Goal: Task Accomplishment & Management: Manage account settings

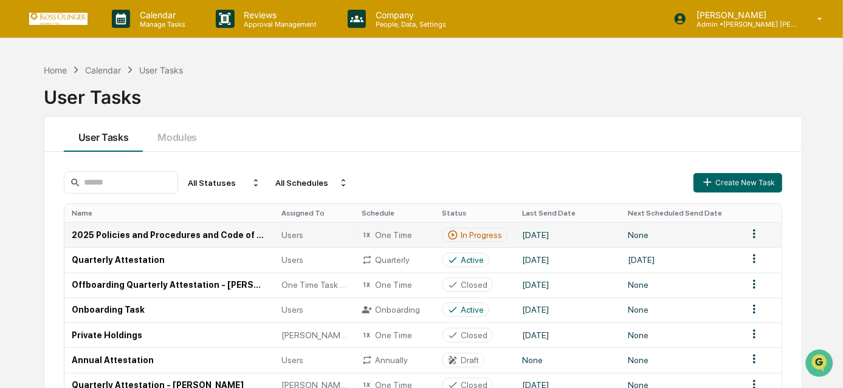
click at [479, 236] on div "In Progress" at bounding box center [481, 235] width 41 height 10
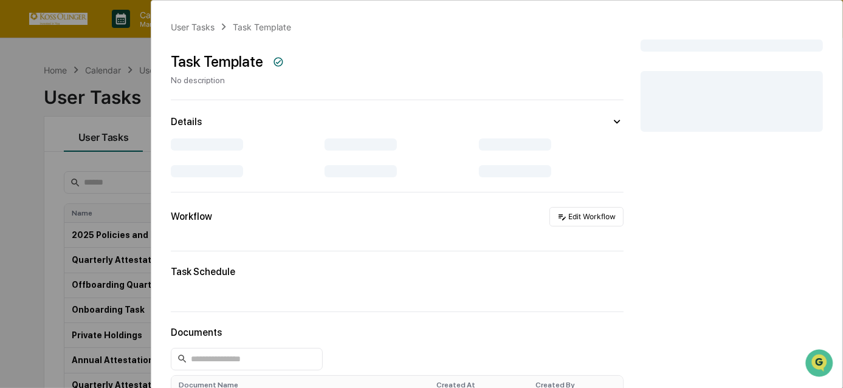
scroll to position [55, 0]
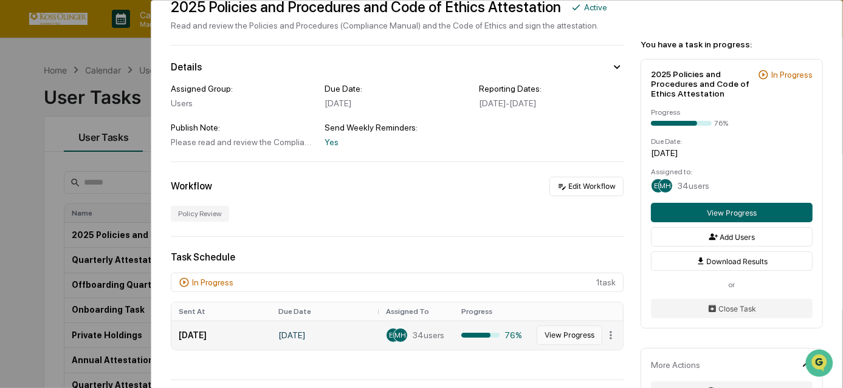
click at [559, 338] on button "View Progress" at bounding box center [570, 335] width 66 height 19
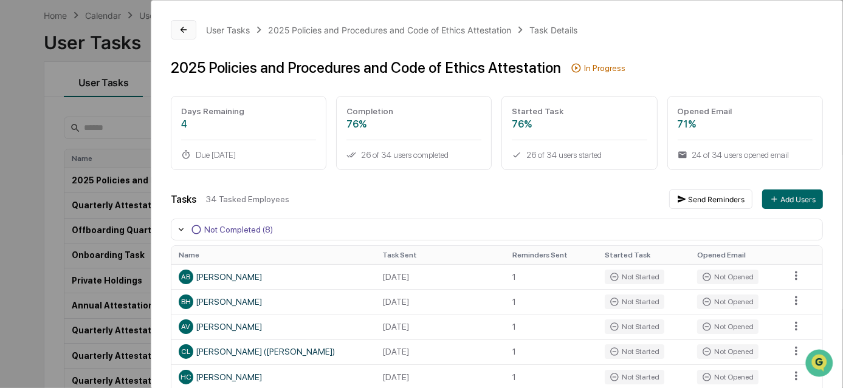
click at [186, 28] on icon at bounding box center [184, 30] width 10 height 10
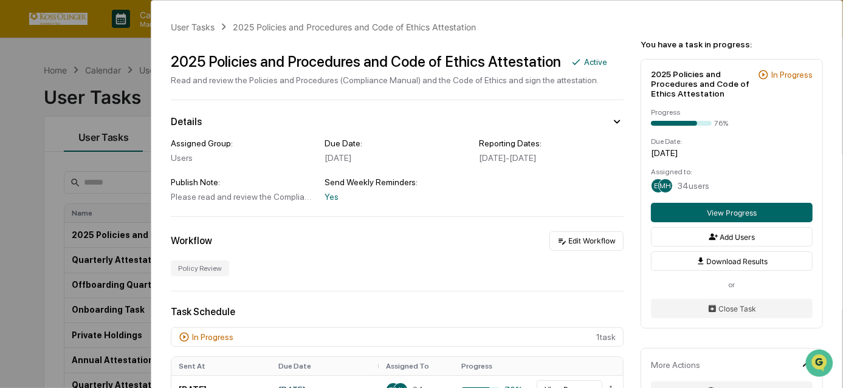
click at [71, 161] on div "User Tasks 2025 Policies and Procedures and Code of Ethics Attestation 2025 Pol…" at bounding box center [421, 194] width 843 height 388
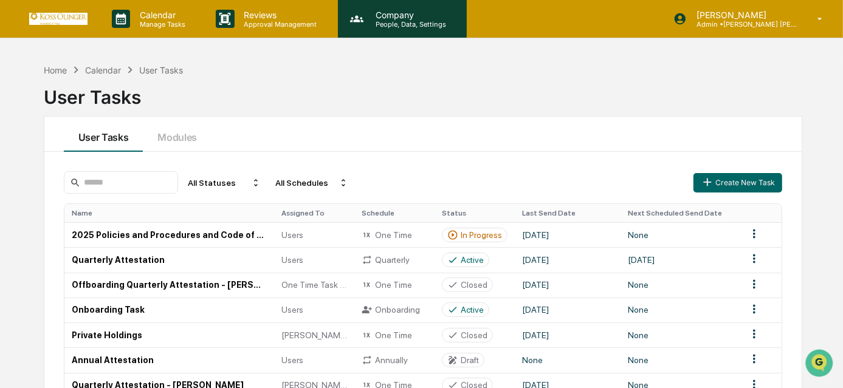
click at [396, 7] on div "Company People, Data, Settings" at bounding box center [402, 19] width 129 height 38
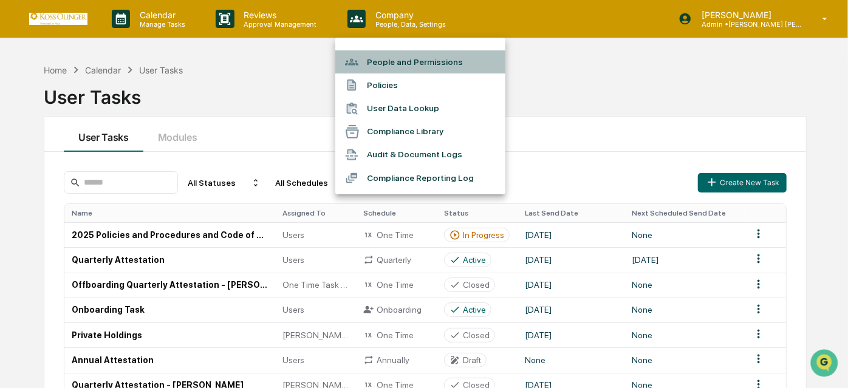
click at [394, 61] on li "People and Permissions" at bounding box center [420, 61] width 170 height 23
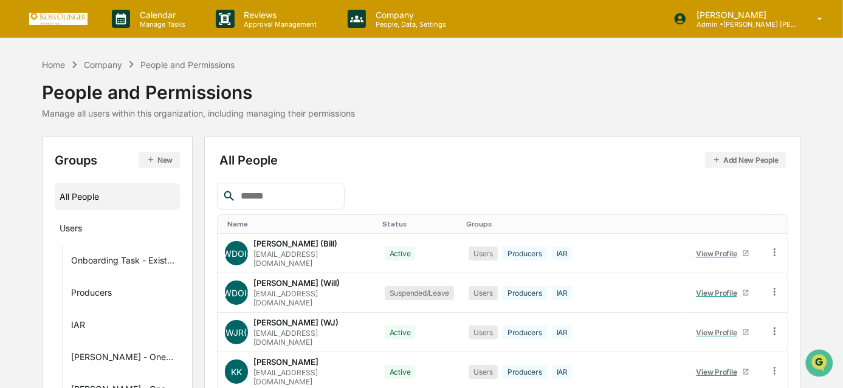
click at [161, 160] on button "New" at bounding box center [159, 160] width 41 height 16
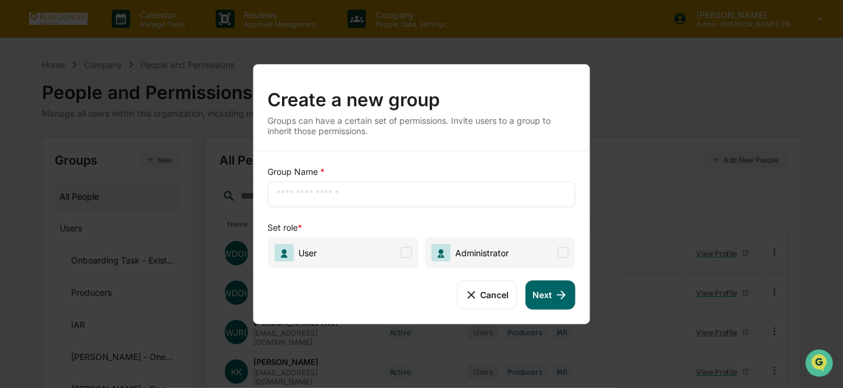
click at [286, 192] on input "text" at bounding box center [422, 194] width 290 height 12
type input "**********"
click at [408, 258] on span at bounding box center [406, 252] width 11 height 11
click at [565, 299] on icon at bounding box center [561, 294] width 13 height 13
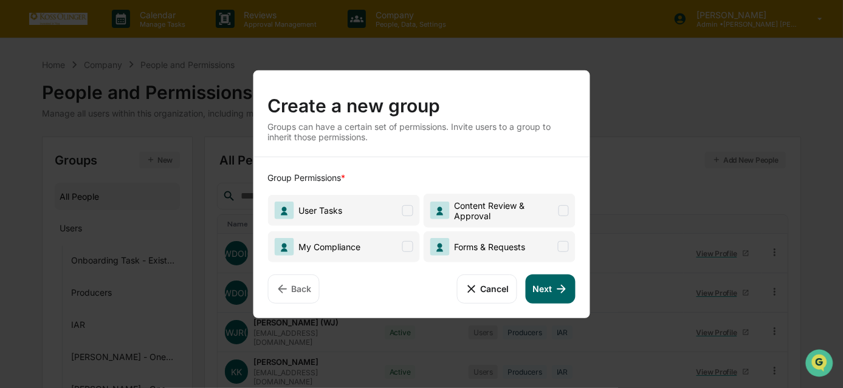
click at [409, 211] on span at bounding box center [407, 210] width 11 height 11
click at [497, 257] on span "Forms & Requests" at bounding box center [499, 246] width 152 height 31
click at [523, 253] on span "Forms & Requests" at bounding box center [477, 247] width 95 height 18
click at [555, 289] on icon at bounding box center [561, 288] width 13 height 13
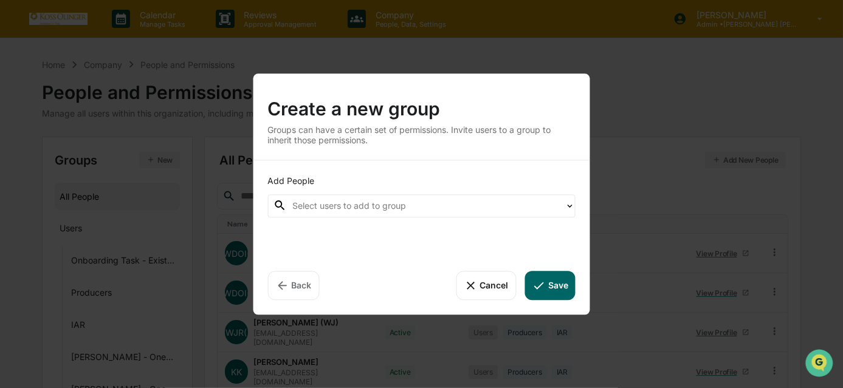
click at [447, 184] on div "Add People" at bounding box center [421, 181] width 308 height 12
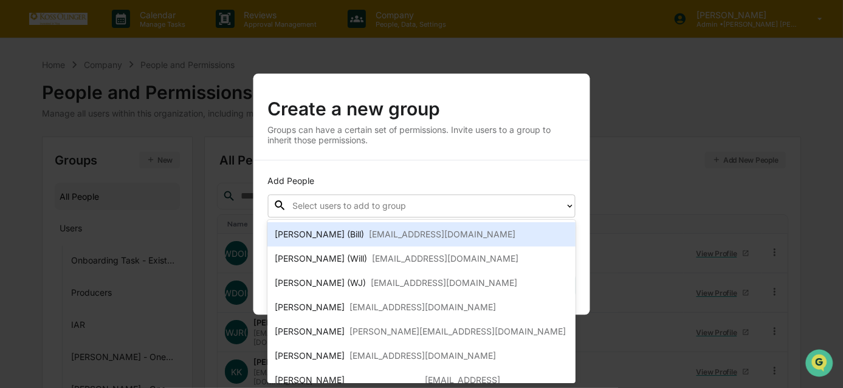
click at [461, 215] on div "Select users to add to group" at bounding box center [425, 205] width 279 height 19
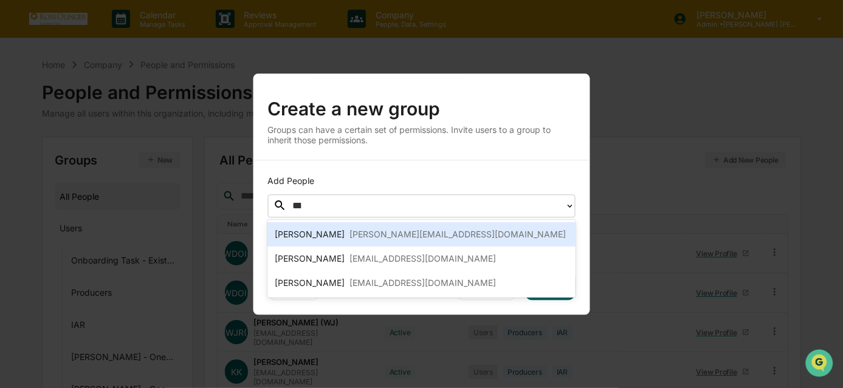
type input "****"
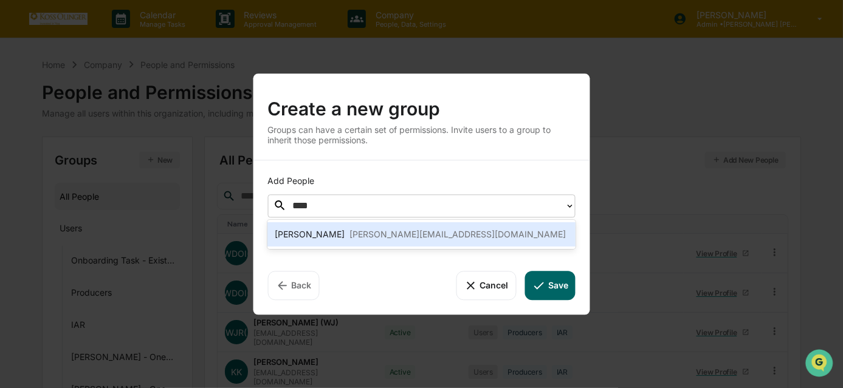
click at [442, 227] on div "[PERSON_NAME][EMAIL_ADDRESS][DOMAIN_NAME]" at bounding box center [457, 234] width 216 height 15
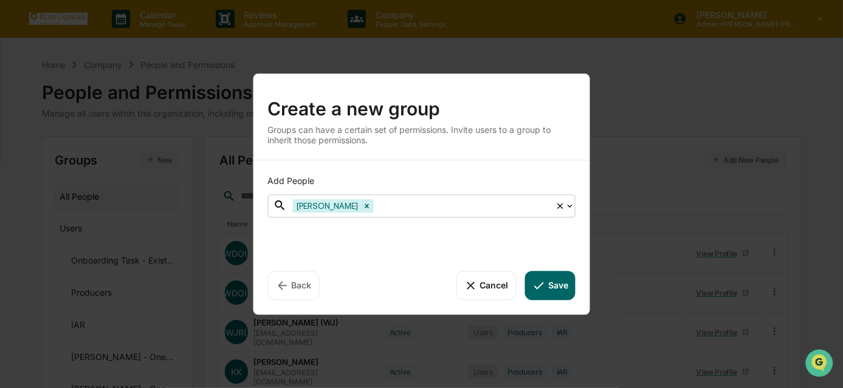
click at [537, 294] on button "Save" at bounding box center [550, 285] width 50 height 29
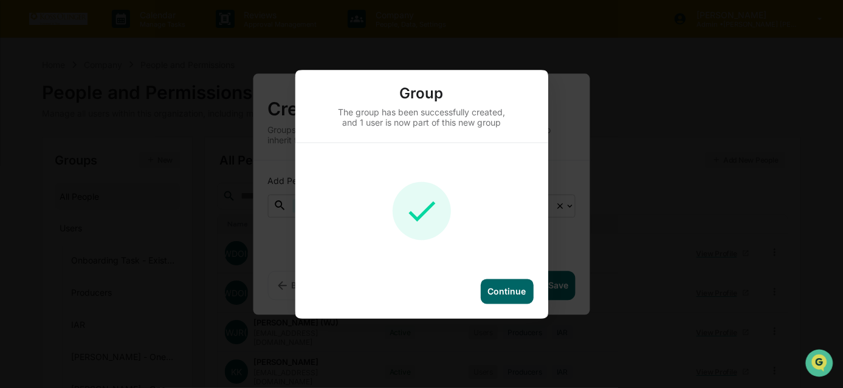
click at [506, 295] on div "Continue" at bounding box center [507, 291] width 38 height 10
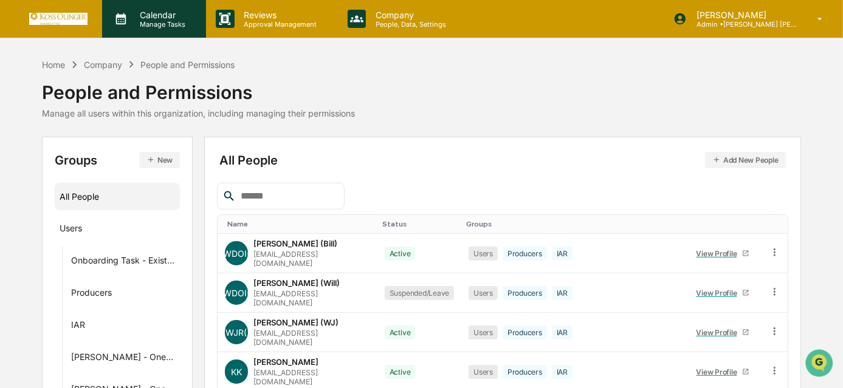
click at [164, 10] on p "Calendar" at bounding box center [160, 15] width 61 height 10
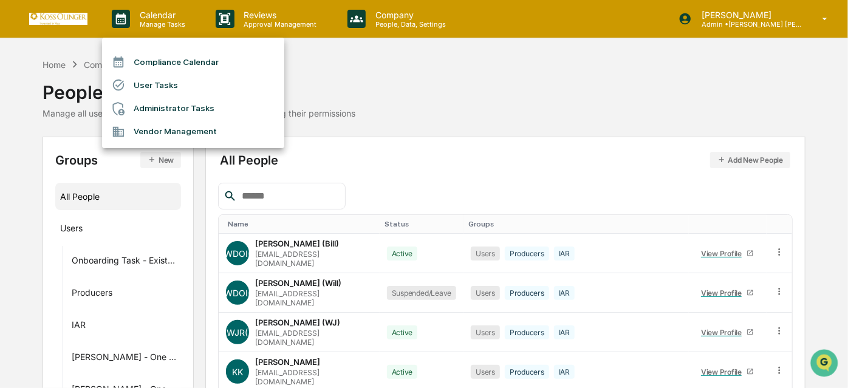
click at [157, 88] on li "User Tasks" at bounding box center [193, 85] width 182 height 23
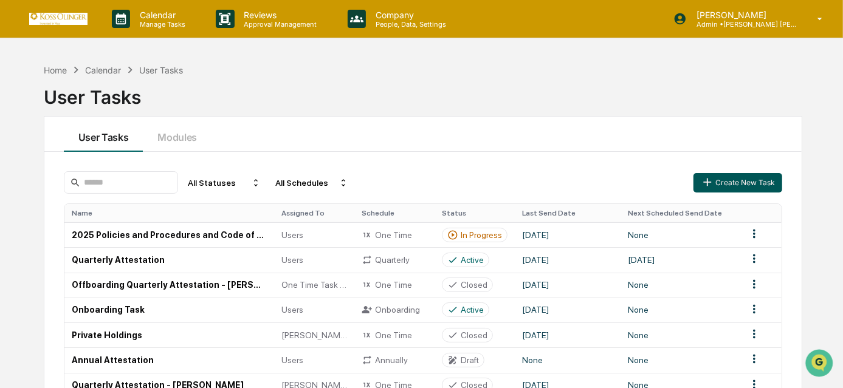
click at [726, 174] on button "Create New Task" at bounding box center [737, 182] width 89 height 19
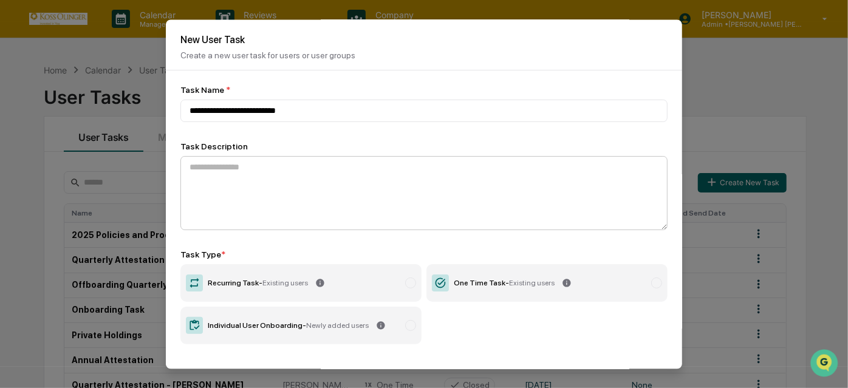
type input "**********"
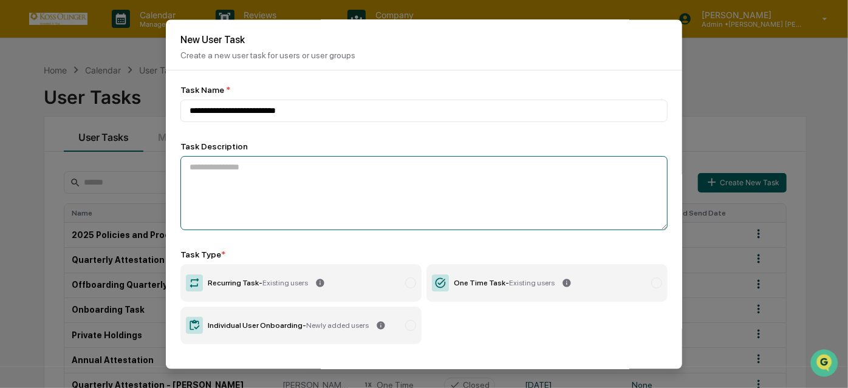
click at [508, 164] on textarea at bounding box center [424, 193] width 487 height 74
type textarea "**********"
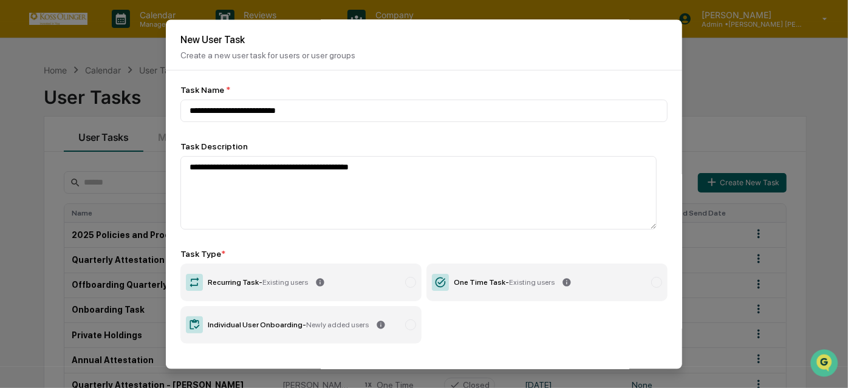
click at [497, 297] on label "One Time Task - Existing users" at bounding box center [547, 283] width 241 height 38
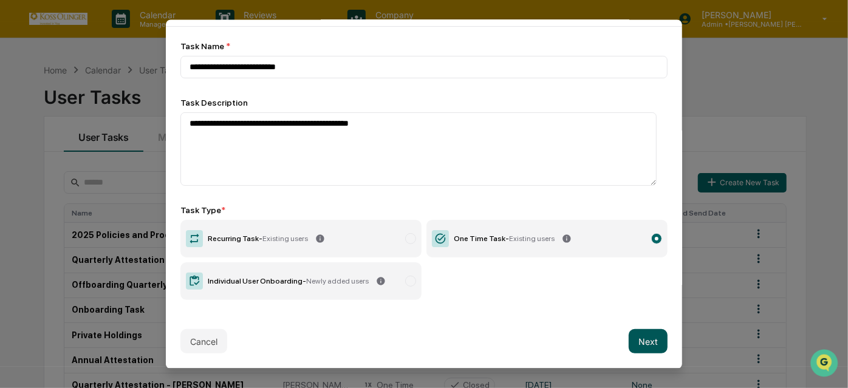
click at [644, 339] on button "Next" at bounding box center [648, 342] width 39 height 24
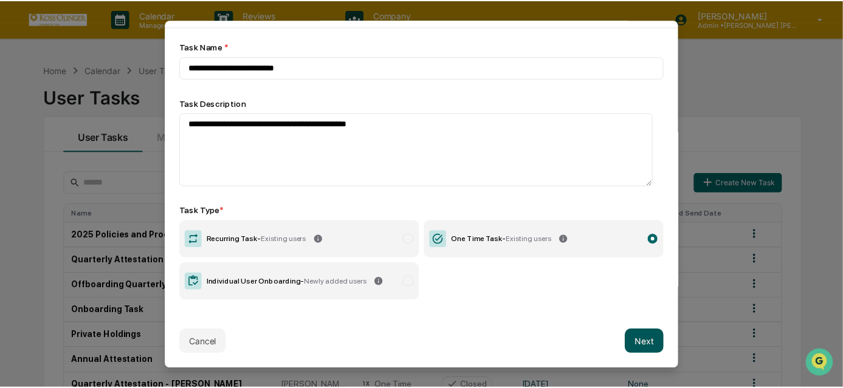
scroll to position [0, 0]
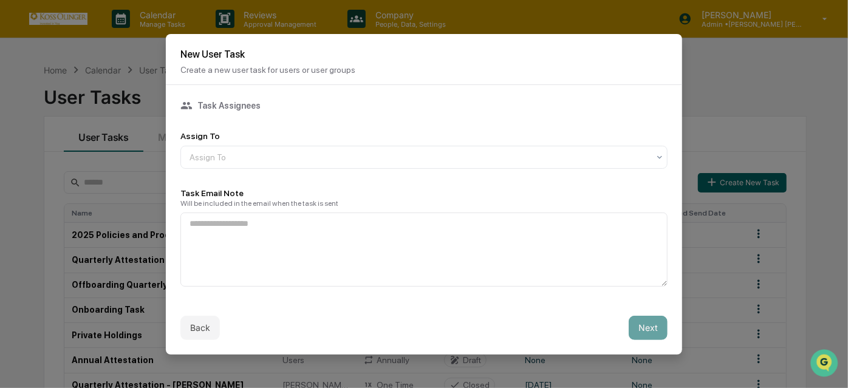
click at [335, 142] on div "Assign To Assign To" at bounding box center [424, 150] width 487 height 38
click at [331, 150] on div "Assign To" at bounding box center [420, 157] width 472 height 17
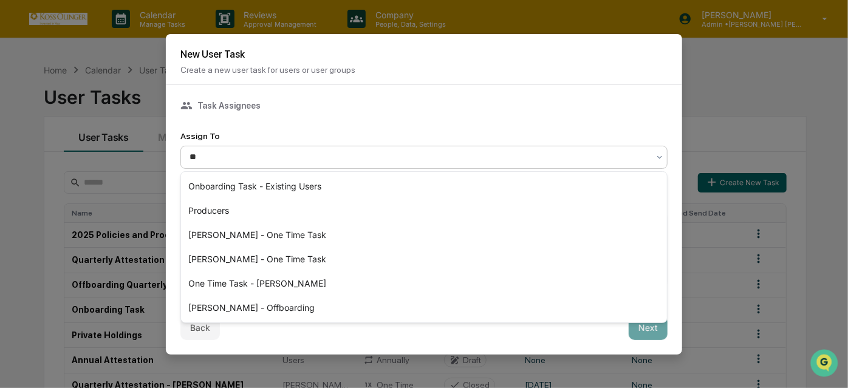
type input "***"
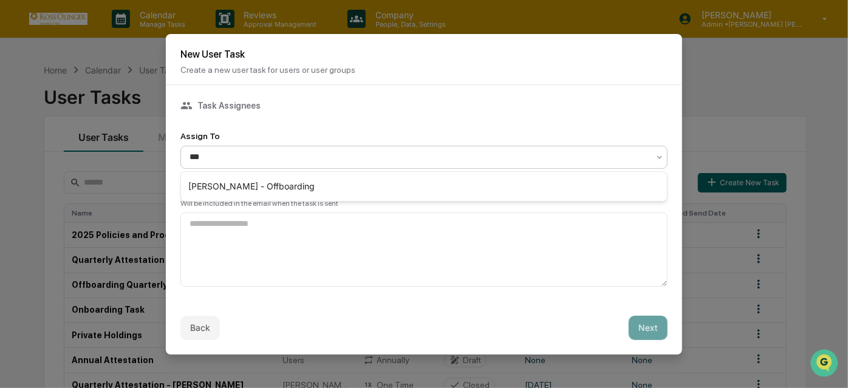
click at [289, 182] on div "[PERSON_NAME] - Offboarding" at bounding box center [424, 186] width 486 height 24
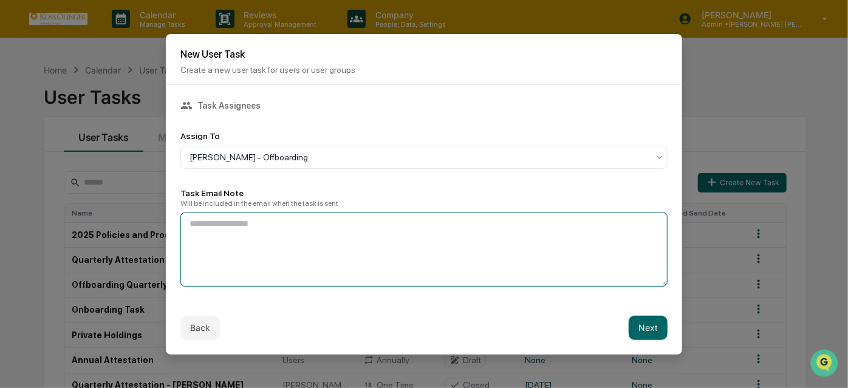
click at [303, 225] on textarea at bounding box center [424, 250] width 487 height 74
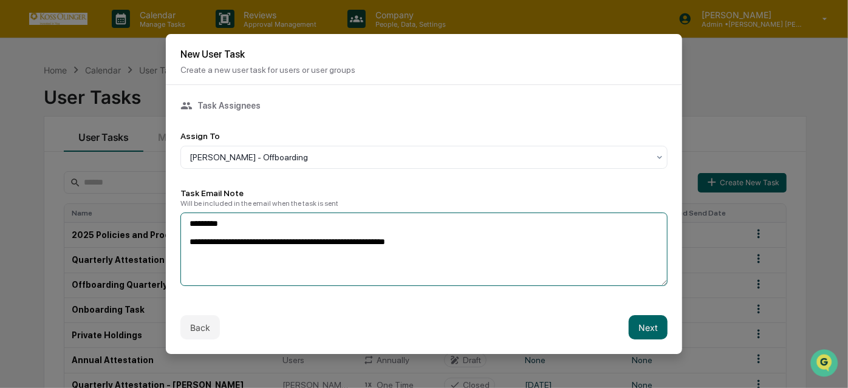
type textarea "**********"
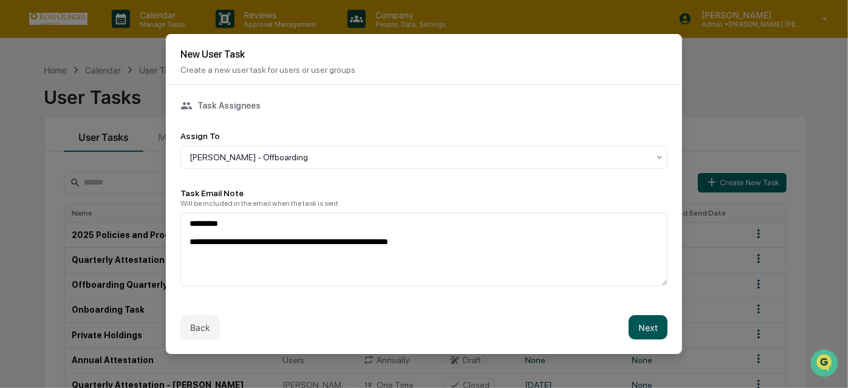
click at [647, 323] on button "Next" at bounding box center [648, 327] width 39 height 24
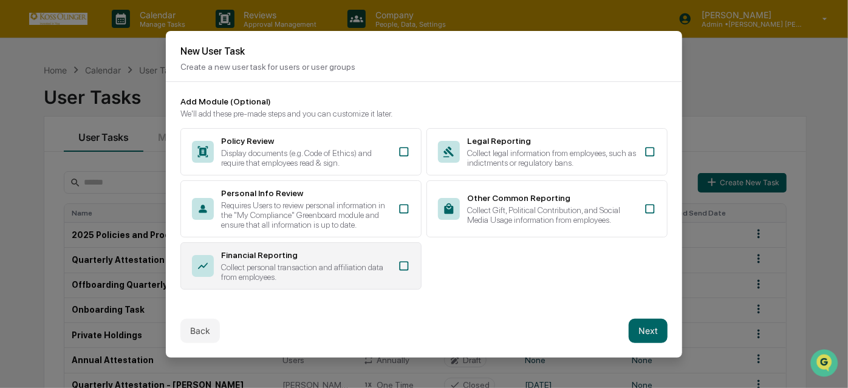
click at [407, 267] on icon at bounding box center [404, 266] width 12 height 12
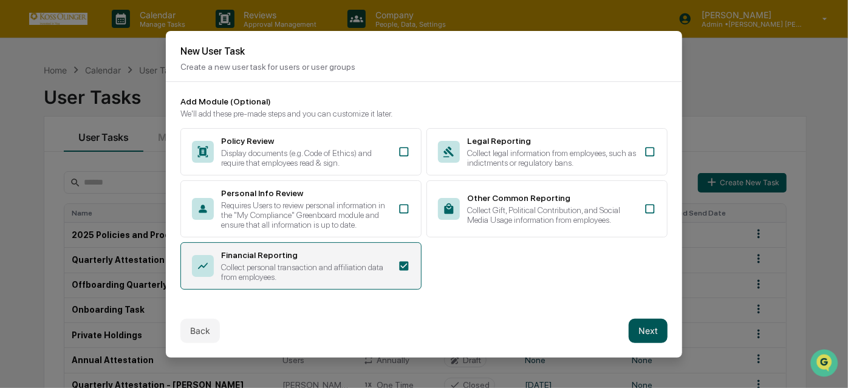
click at [650, 340] on button "Next" at bounding box center [648, 331] width 39 height 24
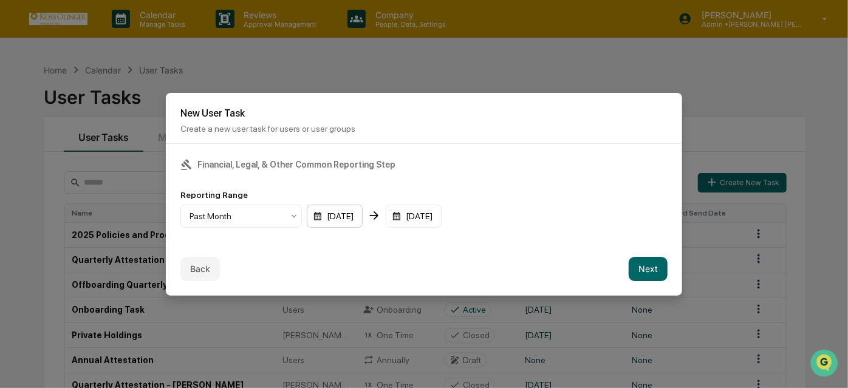
click at [317, 219] on div "[DATE]" at bounding box center [335, 216] width 56 height 23
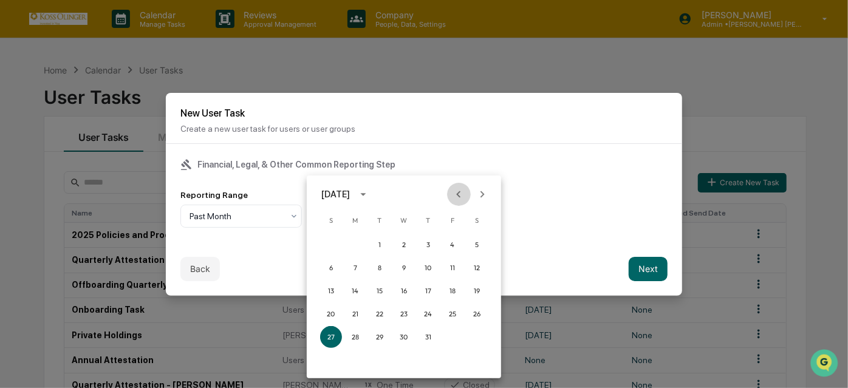
click at [463, 199] on icon "Previous month" at bounding box center [458, 194] width 13 height 13
click at [348, 338] on button "30" at bounding box center [356, 337] width 22 height 22
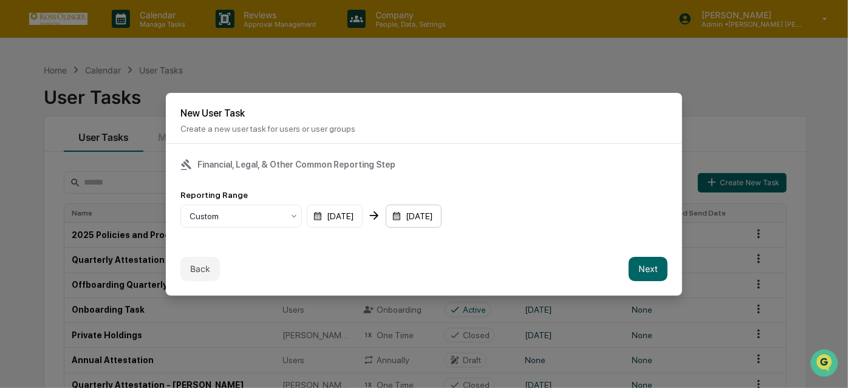
click at [363, 216] on div "[DATE]" at bounding box center [335, 216] width 56 height 23
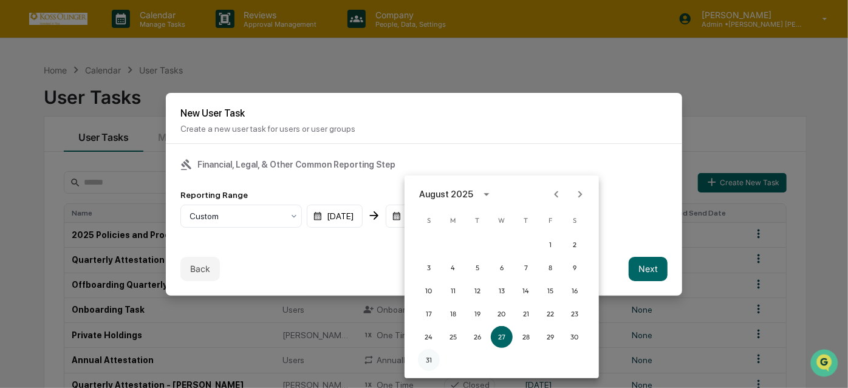
click at [426, 352] on button "31" at bounding box center [429, 360] width 22 height 22
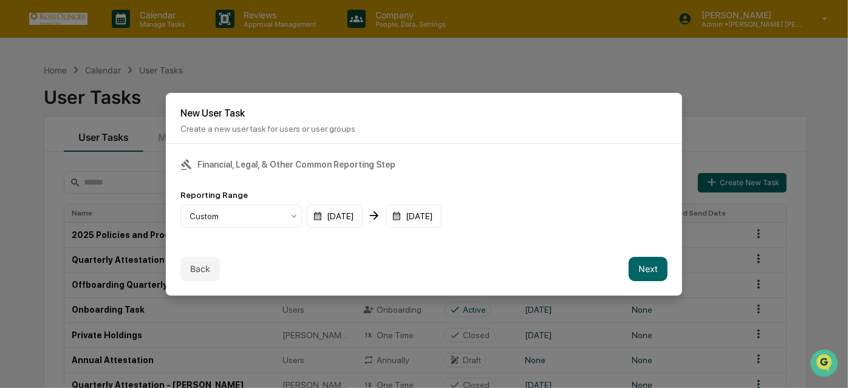
click at [453, 238] on div "Financial, Legal, & Other Common Reporting Step Reporting Range Custom [DATE] […" at bounding box center [424, 193] width 517 height 98
click at [363, 220] on div "[DATE]" at bounding box center [335, 216] width 56 height 23
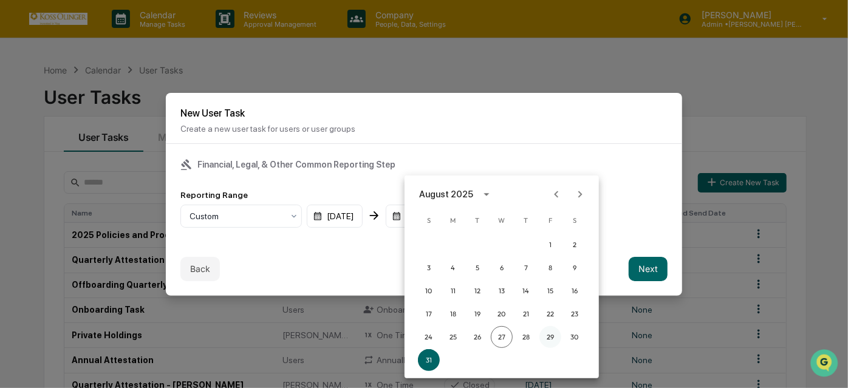
click at [551, 342] on button "29" at bounding box center [551, 337] width 22 height 22
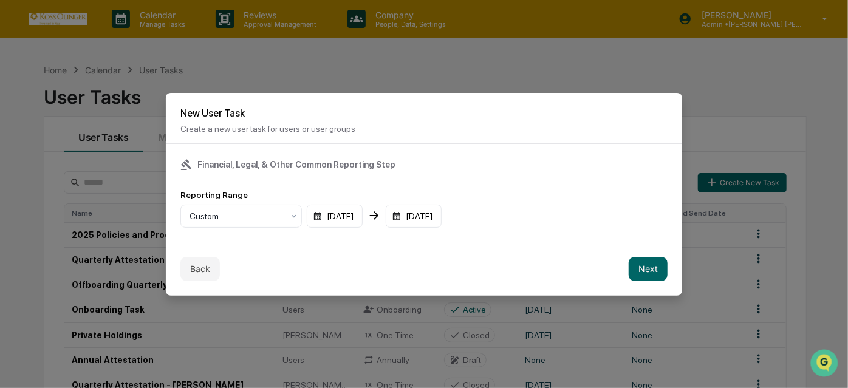
click at [567, 247] on div "Back Next" at bounding box center [424, 268] width 517 height 53
click at [647, 273] on button "Next" at bounding box center [648, 269] width 39 height 24
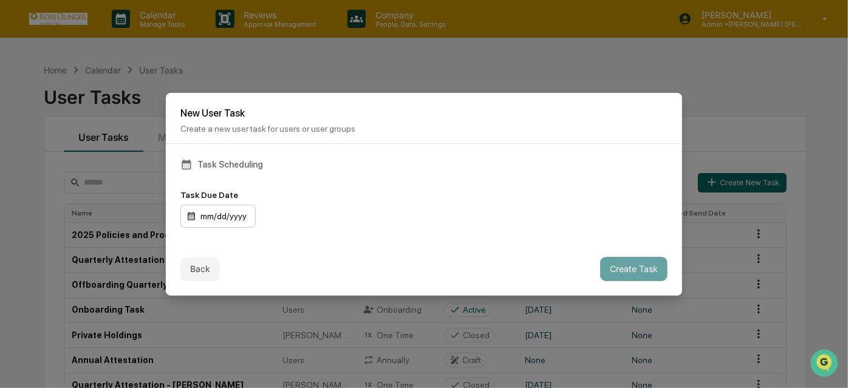
click at [231, 219] on div "mm/dd/yyyy" at bounding box center [218, 216] width 75 height 23
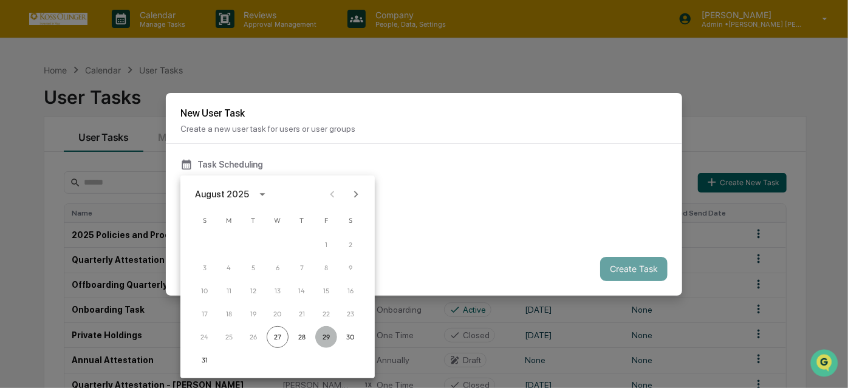
click at [328, 331] on button "29" at bounding box center [326, 337] width 22 height 22
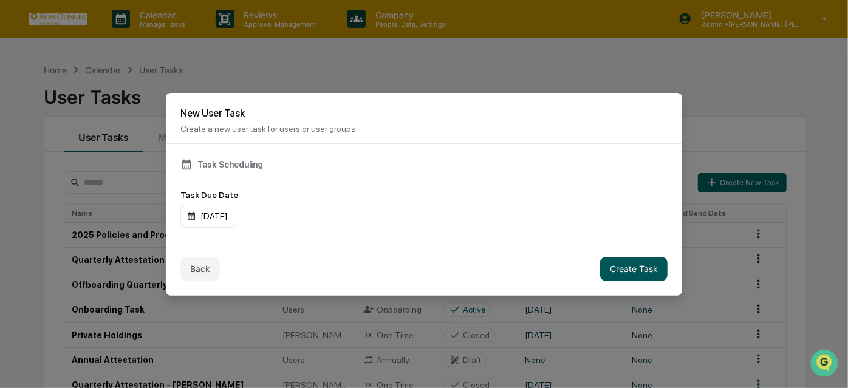
click at [617, 266] on button "Create Task" at bounding box center [633, 269] width 67 height 24
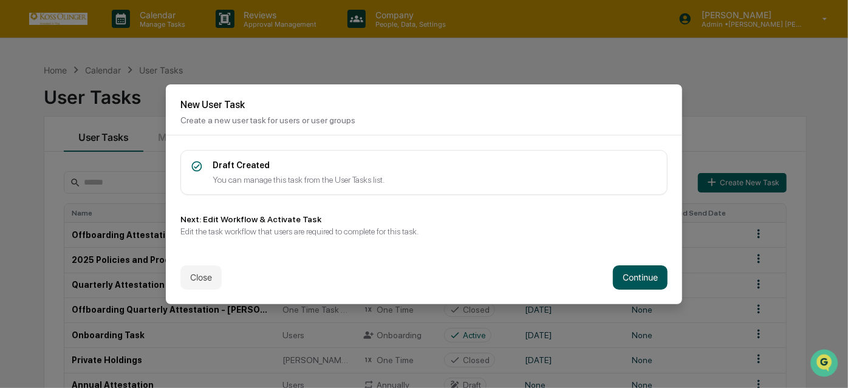
click at [634, 275] on button "Continue" at bounding box center [640, 278] width 55 height 24
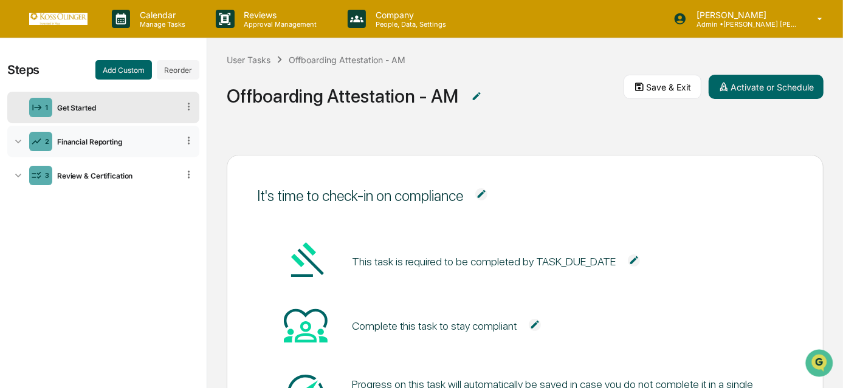
click at [106, 147] on div "2 Financial Reporting" at bounding box center [103, 142] width 192 height 32
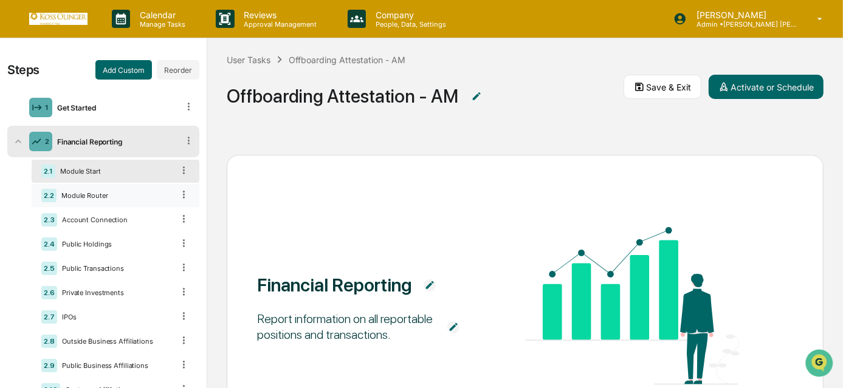
click at [101, 200] on div "Module Router" at bounding box center [115, 195] width 117 height 9
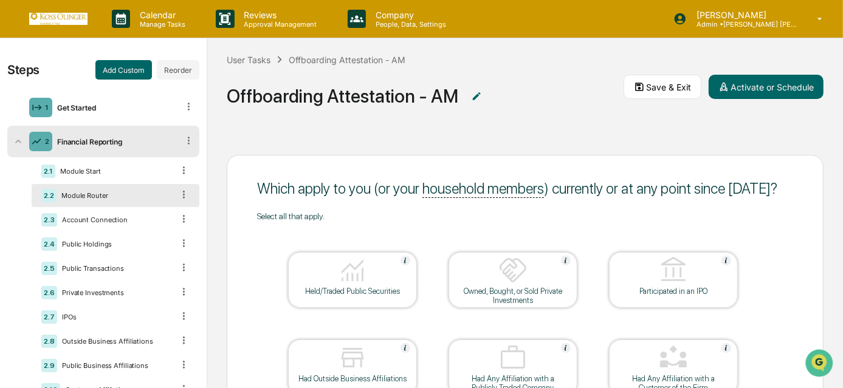
scroll to position [55, 0]
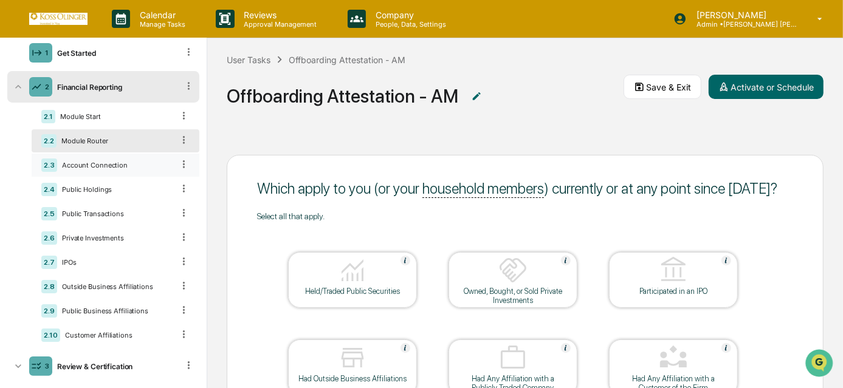
click at [94, 157] on div "2.3 Account Connection" at bounding box center [116, 165] width 168 height 23
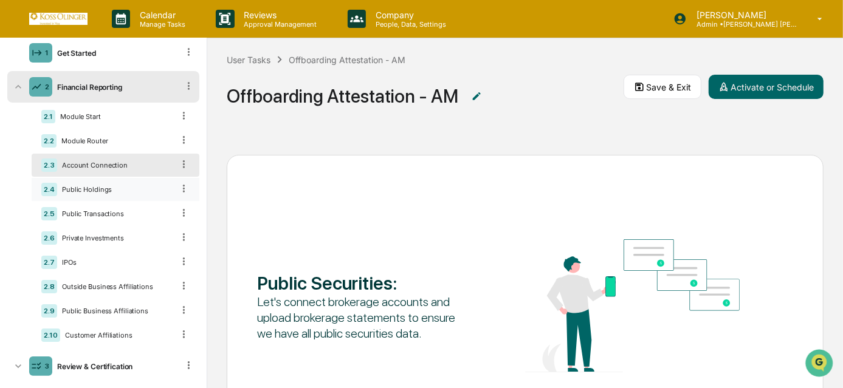
click at [132, 196] on div "2.4 Public Holdings" at bounding box center [116, 189] width 168 height 23
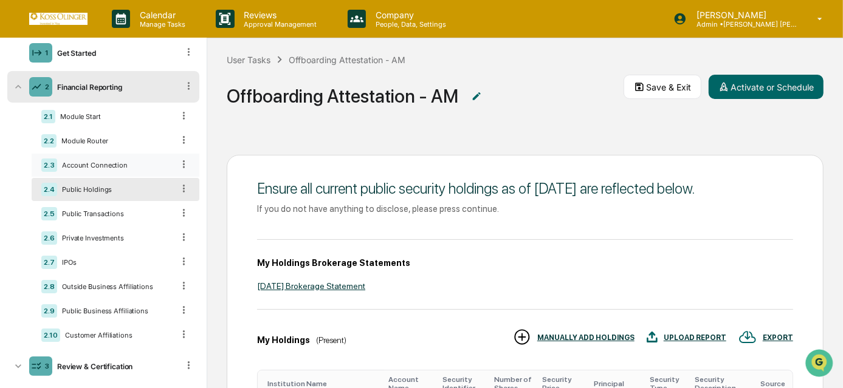
click at [152, 162] on div "Account Connection" at bounding box center [115, 165] width 116 height 9
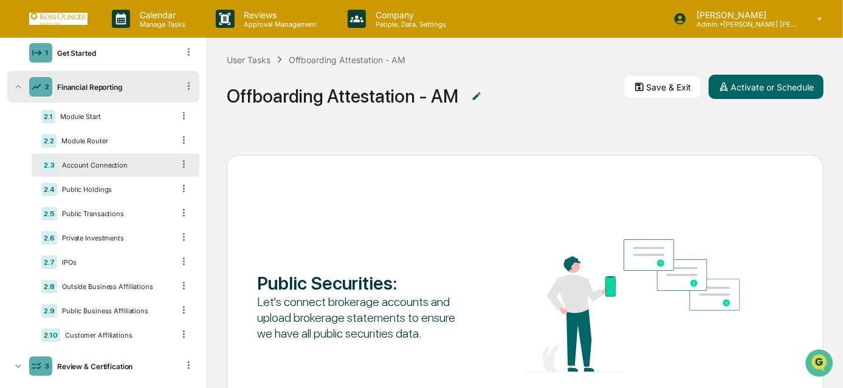
click at [182, 163] on icon at bounding box center [184, 165] width 12 height 12
click at [178, 160] on icon at bounding box center [184, 165] width 12 height 12
click at [178, 165] on icon at bounding box center [184, 165] width 12 height 12
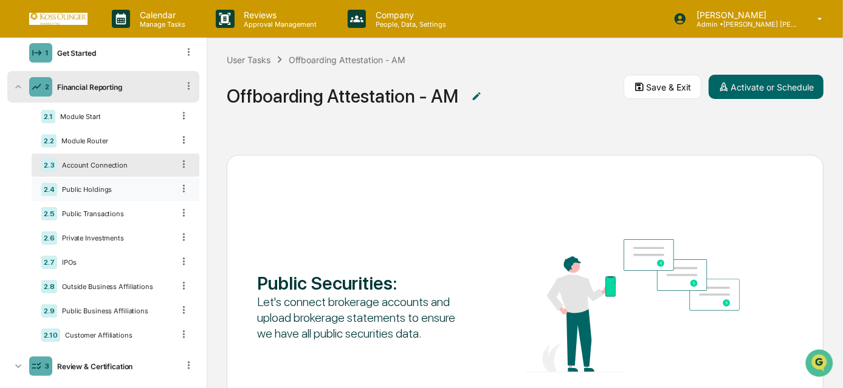
click at [138, 198] on div "2.4 Public Holdings" at bounding box center [116, 189] width 168 height 23
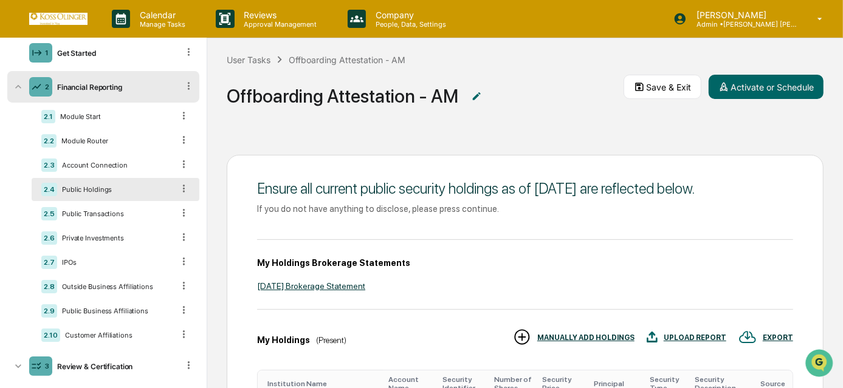
scroll to position [189, 0]
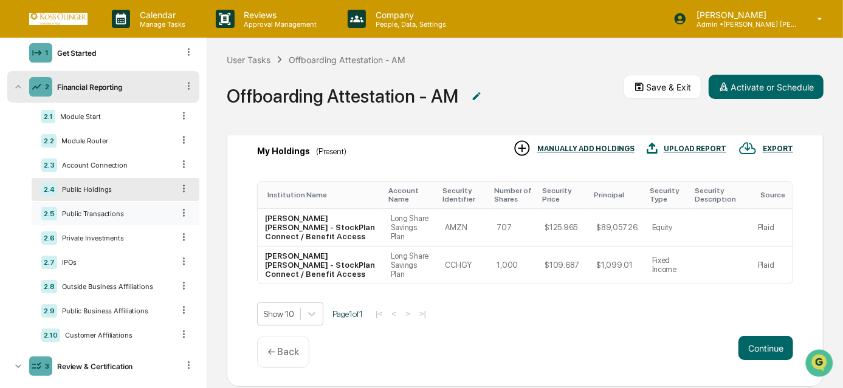
click at [126, 216] on div "Public Transactions" at bounding box center [115, 214] width 116 height 9
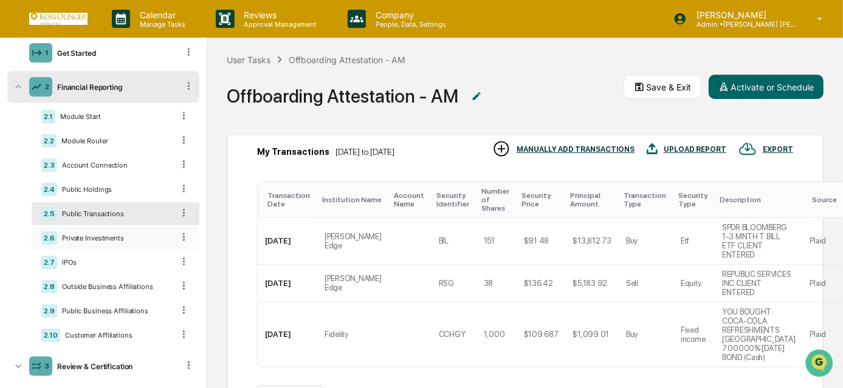
click at [132, 233] on div "2.6 Private Investments" at bounding box center [116, 238] width 168 height 23
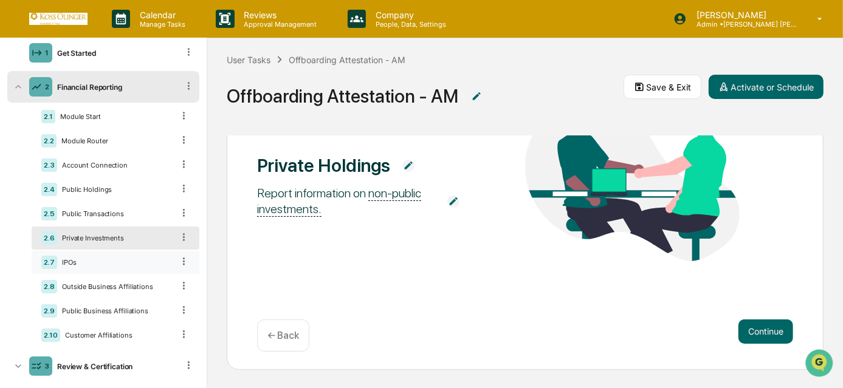
click at [133, 269] on div "2.7 IPOs" at bounding box center [116, 262] width 168 height 23
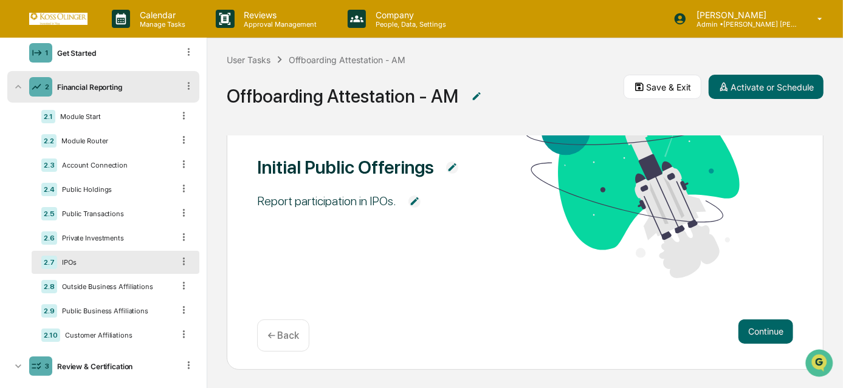
click at [134, 275] on div "2.1 Module Start 2.2 Module Router 2.3 Account Connection 2.4 Public Holdings 2…" at bounding box center [116, 226] width 168 height 242
click at [139, 296] on div "2.8 Outside Business Affiliations" at bounding box center [116, 286] width 168 height 23
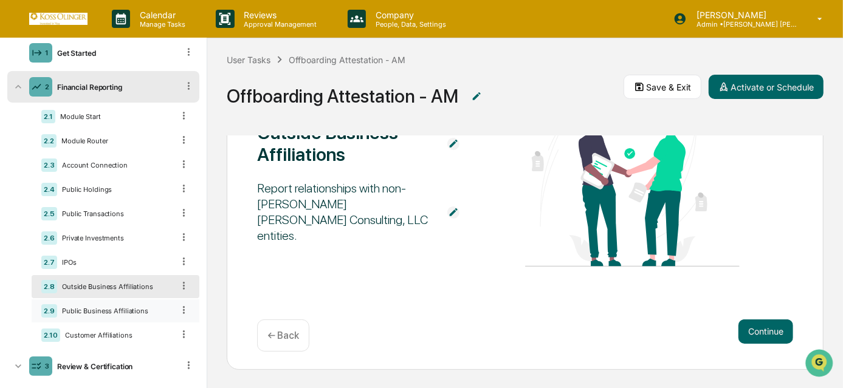
click at [139, 312] on div "Public Business Affiliations" at bounding box center [115, 311] width 116 height 9
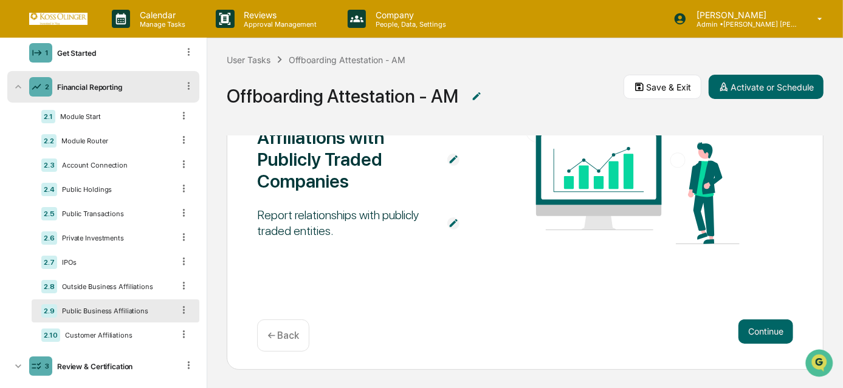
click at [139, 319] on div "2.9 Public Business Affiliations" at bounding box center [116, 311] width 168 height 23
click at [143, 346] on div "2.10 Customer Affiliations" at bounding box center [116, 335] width 168 height 23
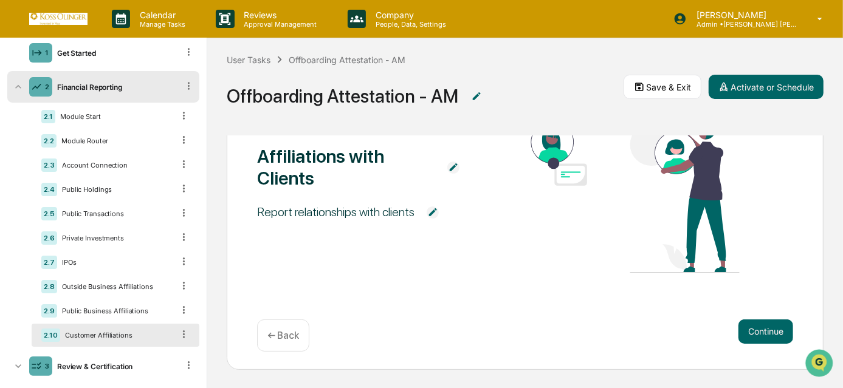
click at [178, 337] on icon at bounding box center [184, 335] width 12 height 12
click at [183, 314] on icon at bounding box center [184, 309] width 2 height 7
click at [174, 333] on div "Delete" at bounding box center [170, 327] width 40 height 19
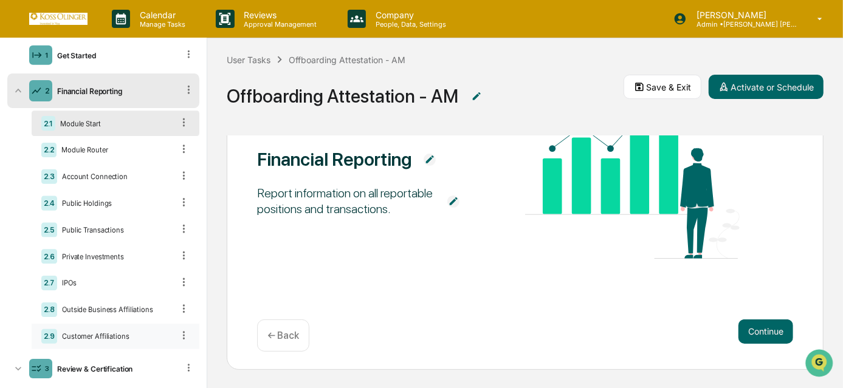
scroll to position [50, 0]
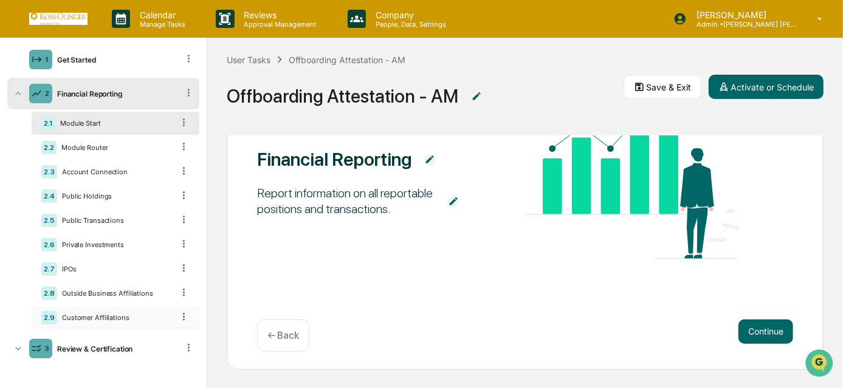
click at [178, 315] on icon at bounding box center [184, 317] width 12 height 12
click at [164, 338] on div "Delete" at bounding box center [170, 334] width 40 height 19
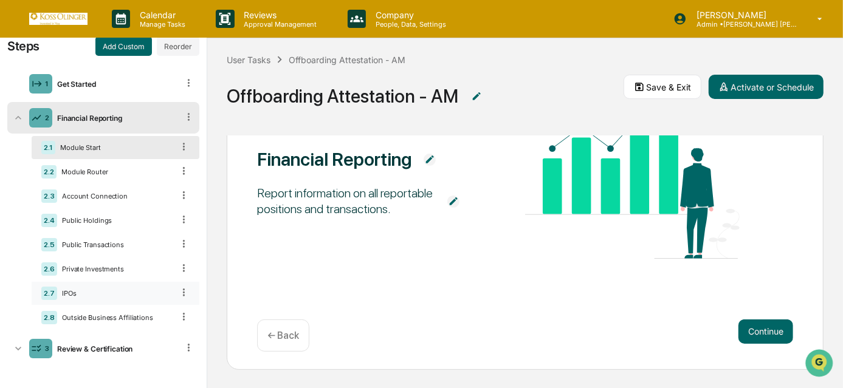
click at [178, 292] on icon at bounding box center [184, 293] width 12 height 12
click at [148, 271] on div "Private Investments" at bounding box center [115, 269] width 116 height 9
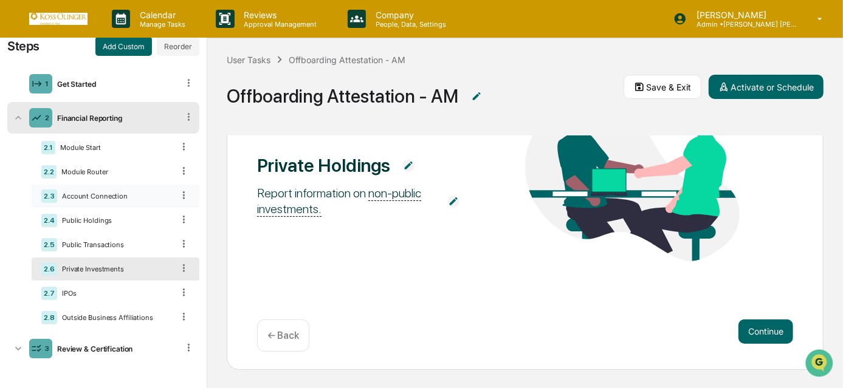
click at [114, 188] on div "2.3 Account Connection" at bounding box center [116, 196] width 168 height 23
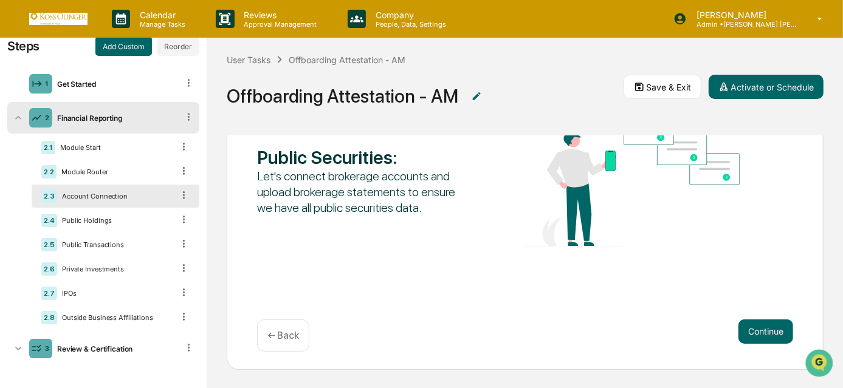
click at [178, 191] on icon at bounding box center [184, 196] width 12 height 12
click at [183, 196] on icon at bounding box center [184, 194] width 2 height 7
click at [178, 194] on icon at bounding box center [184, 196] width 12 height 12
click at [180, 198] on icon at bounding box center [184, 196] width 12 height 12
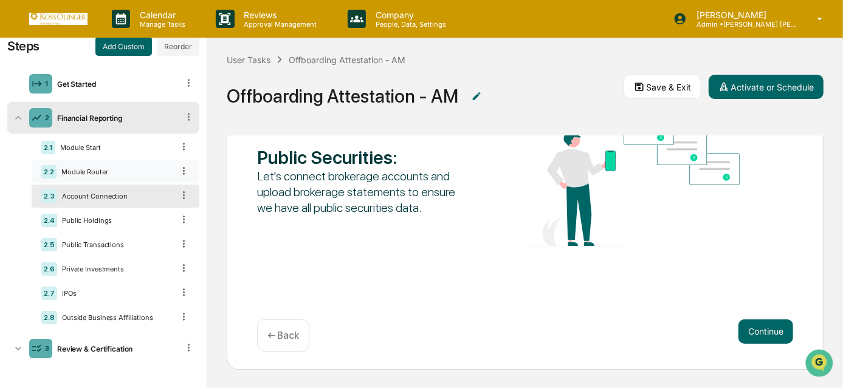
click at [158, 168] on div "Module Router" at bounding box center [115, 172] width 117 height 9
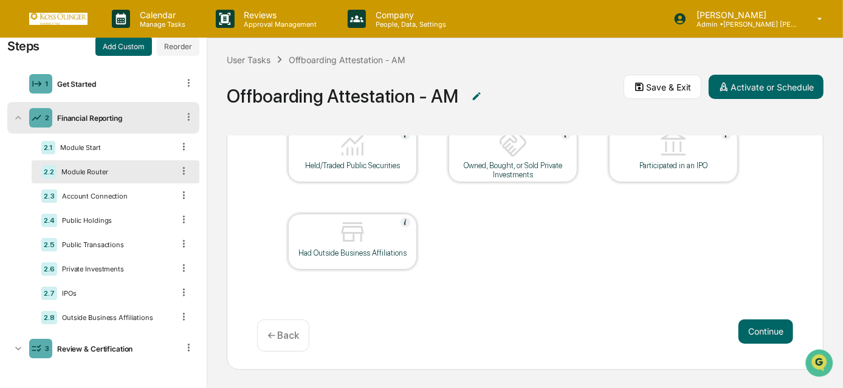
scroll to position [126, 0]
click at [150, 143] on div "Module Start" at bounding box center [114, 147] width 118 height 9
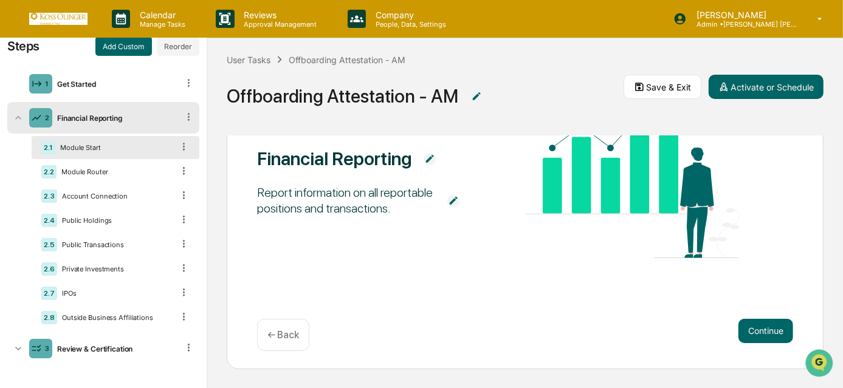
scroll to position [126, 0]
click at [137, 328] on div "2.8 Outside Business Affiliations" at bounding box center [116, 317] width 168 height 23
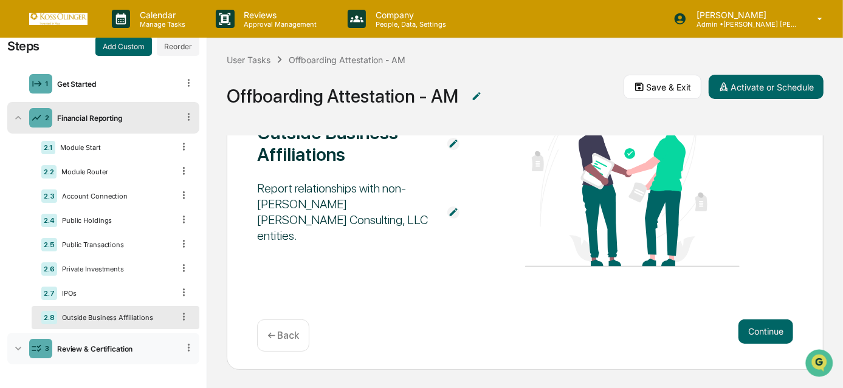
click at [136, 347] on div "Review & Certification" at bounding box center [115, 349] width 126 height 9
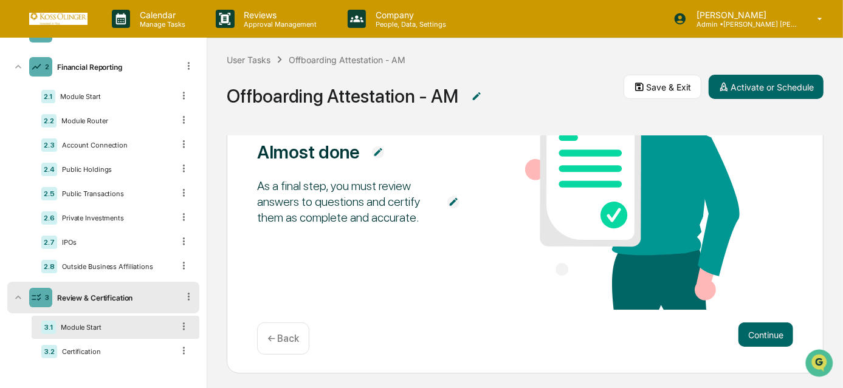
scroll to position [0, 0]
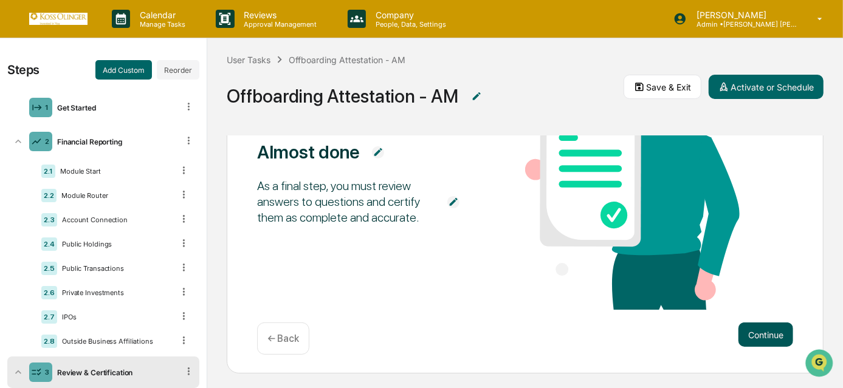
click at [750, 329] on button "Continue" at bounding box center [765, 335] width 55 height 24
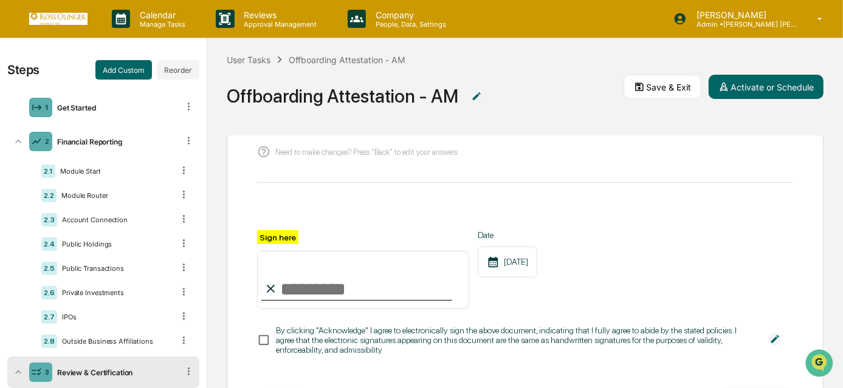
scroll to position [152, 0]
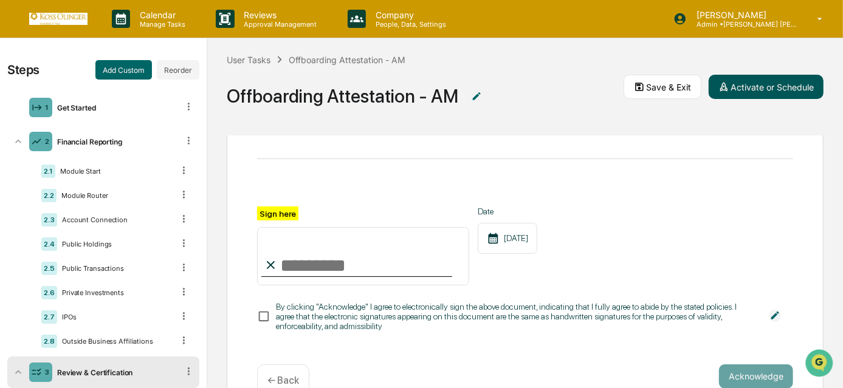
click at [755, 81] on button "Activate or Schedule" at bounding box center [766, 87] width 115 height 24
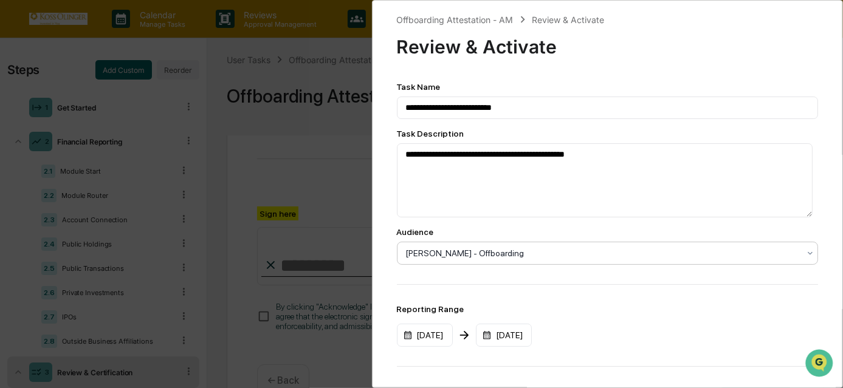
scroll to position [215, 0]
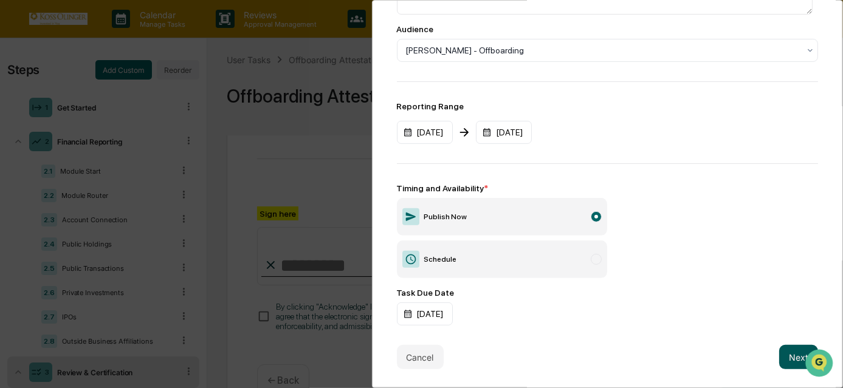
click at [782, 345] on button "Next" at bounding box center [798, 357] width 39 height 24
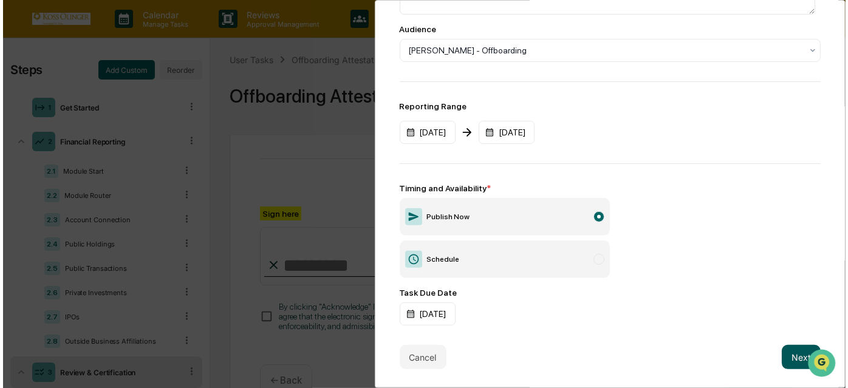
scroll to position [0, 0]
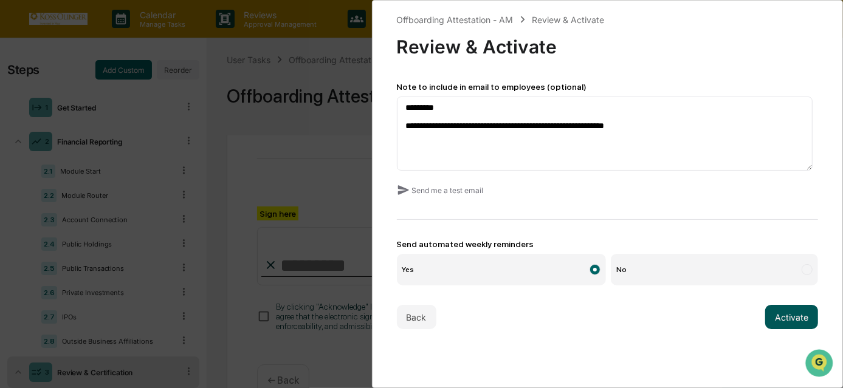
click at [784, 322] on button "Activate" at bounding box center [791, 317] width 53 height 24
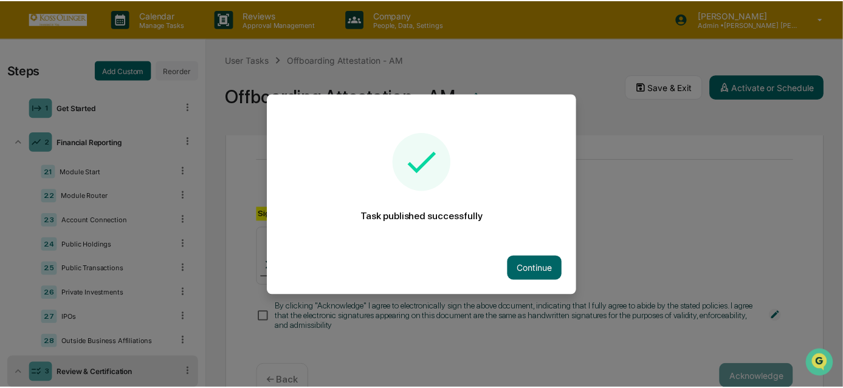
scroll to position [152, 0]
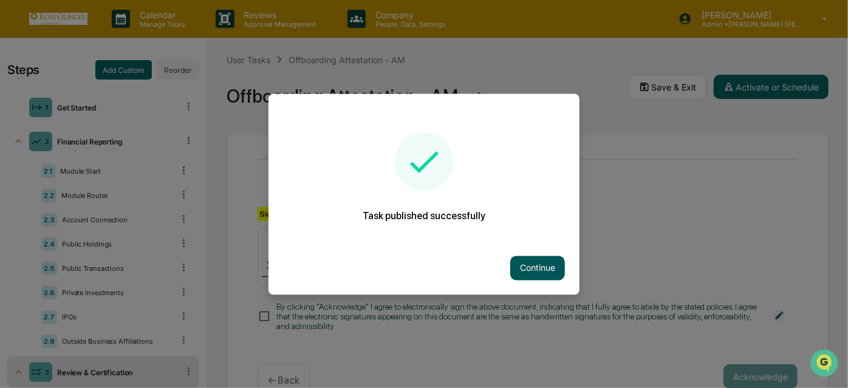
click at [543, 266] on button "Continue" at bounding box center [538, 268] width 55 height 24
